Goal: Transaction & Acquisition: Book appointment/travel/reservation

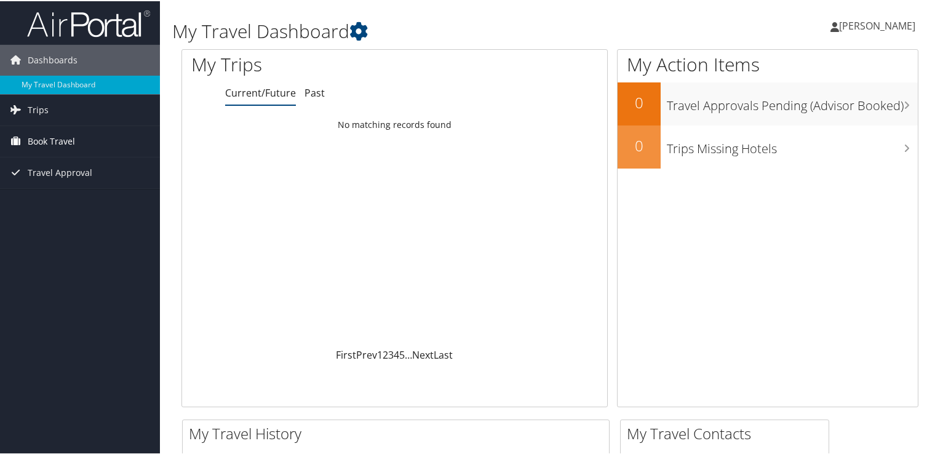
click at [52, 134] on span "Book Travel" at bounding box center [51, 140] width 47 height 31
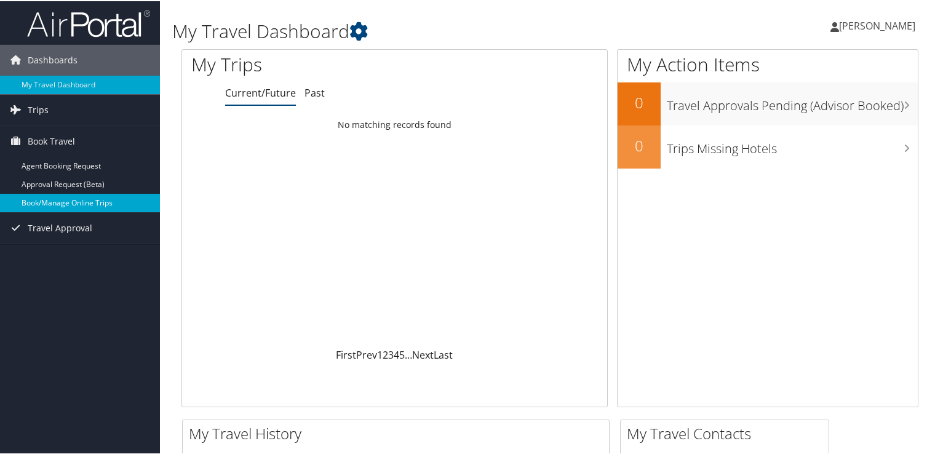
click at [55, 201] on link "Book/Manage Online Trips" at bounding box center [80, 202] width 160 height 18
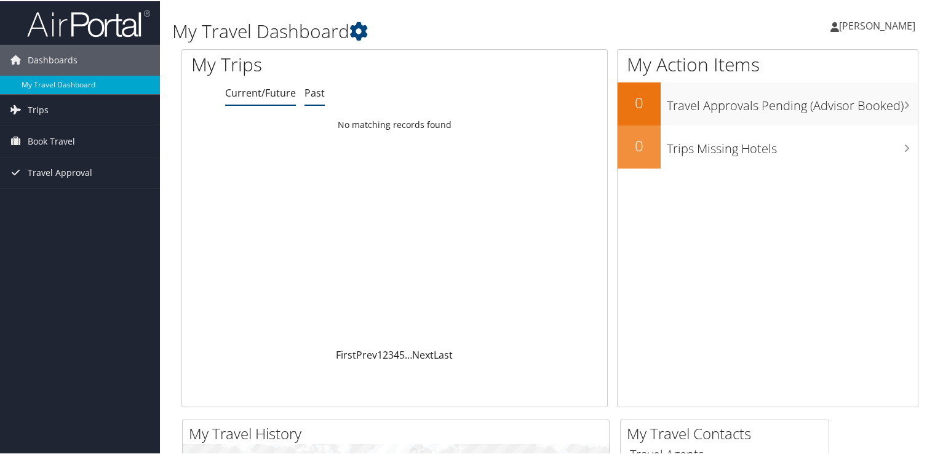
click at [306, 92] on link "Past" at bounding box center [315, 92] width 20 height 14
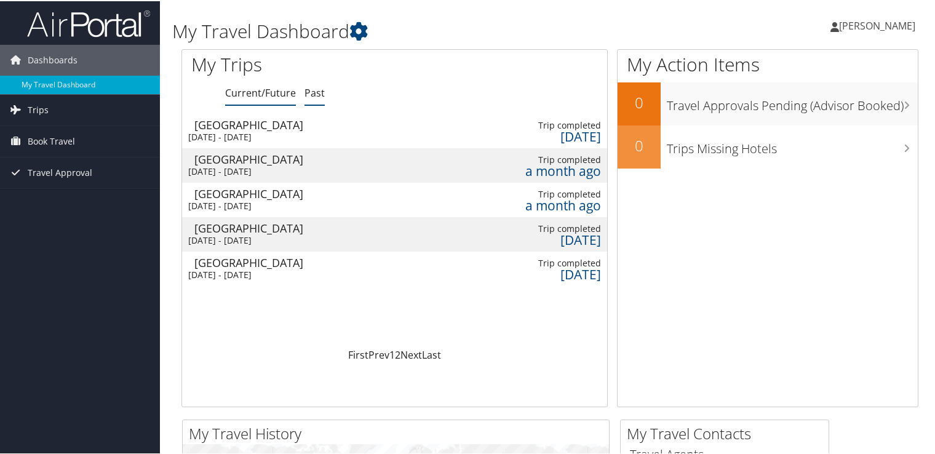
click at [244, 95] on link "Current/Future" at bounding box center [260, 92] width 71 height 14
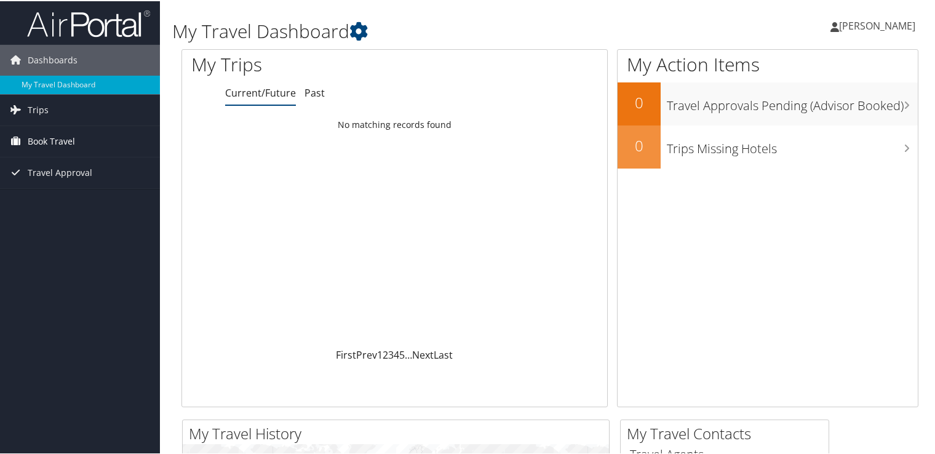
click at [22, 140] on icon at bounding box center [15, 139] width 18 height 18
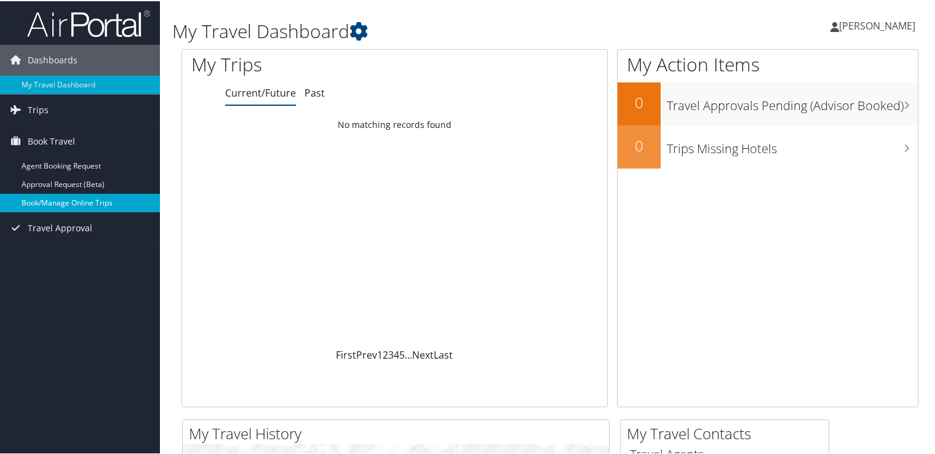
click at [50, 208] on link "Book/Manage Online Trips" at bounding box center [80, 202] width 160 height 18
click at [96, 203] on link "Book/Manage Online Trips" at bounding box center [80, 202] width 160 height 18
